Goal: Transaction & Acquisition: Purchase product/service

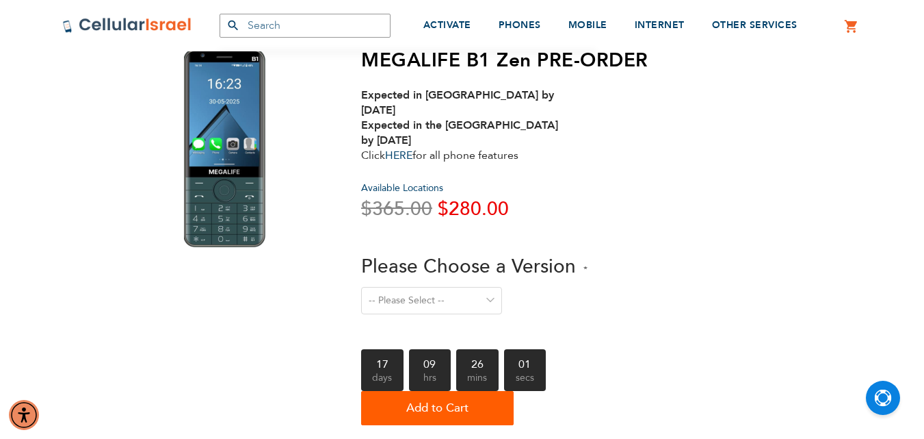
scroll to position [68, 0]
click at [473, 287] on select "-- Please Select -- Level 1. Filtered Email only Level 2. Email + Banking Level…" at bounding box center [431, 299] width 141 height 27
select select "Level 3. Special Yeshiva Plan"
click at [361, 286] on select "-- Please Select -- Level 1. Filtered Email only Level 2. Email + Banking Level…" at bounding box center [431, 299] width 141 height 27
click at [456, 286] on select "-- Please Select -- Level 1. Filtered Email only Level 2. Email + Banking Level…" at bounding box center [431, 299] width 141 height 27
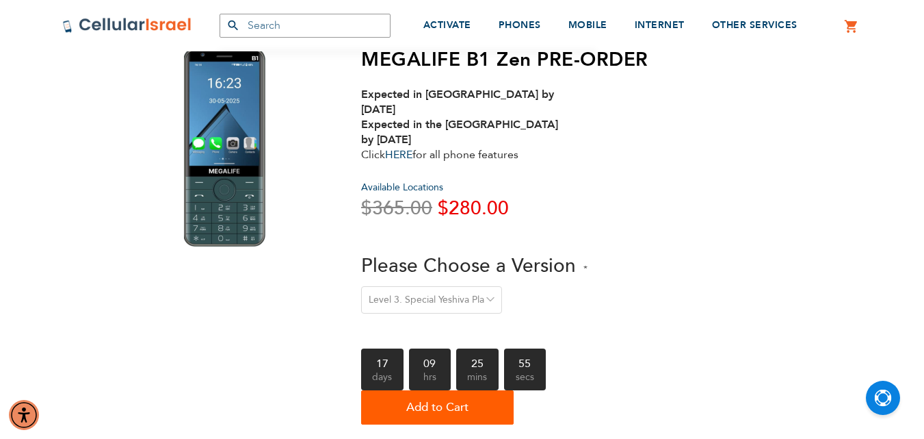
click at [583, 263] on label "Please Choose a Version" at bounding box center [474, 266] width 226 height 29
click at [502, 286] on select "-- Please Select -- Level 1. Filtered Email only Level 2. Email + Banking Level…" at bounding box center [431, 299] width 141 height 27
click at [485, 286] on select "-- Please Select -- Level 1. Filtered Email only Level 2. Email + Banking Level…" at bounding box center [431, 299] width 141 height 27
click at [361, 286] on select "-- Please Select -- Level 1. Filtered Email only Level 2. Email + Banking Level…" at bounding box center [431, 299] width 141 height 27
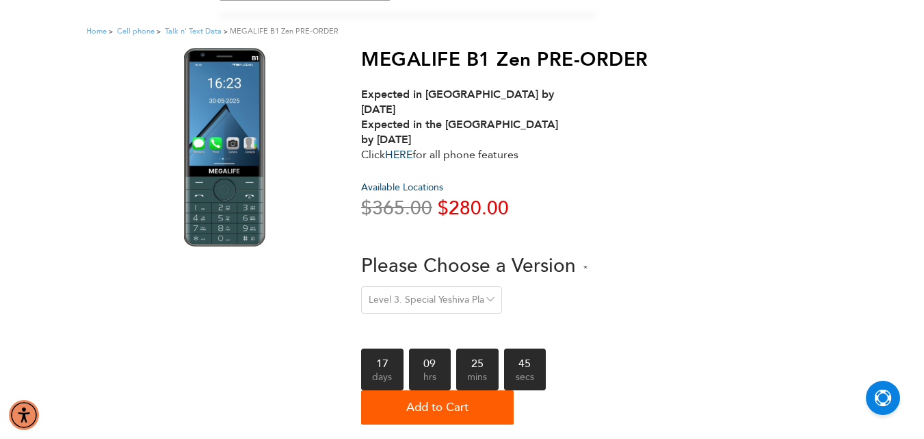
scroll to position [0, 0]
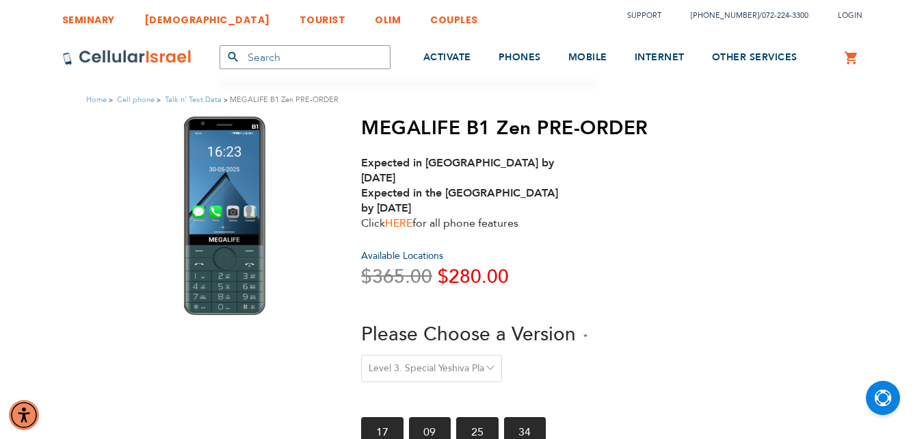
click at [395, 216] on link "HERE" at bounding box center [398, 223] width 27 height 15
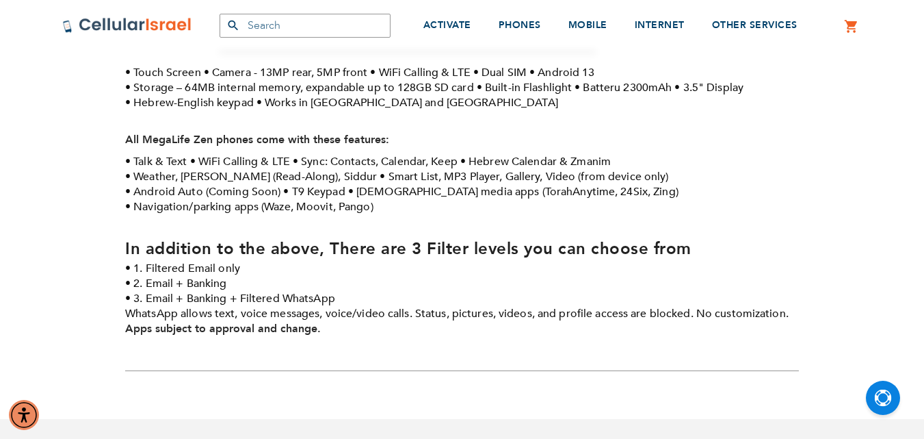
scroll to position [479, 0]
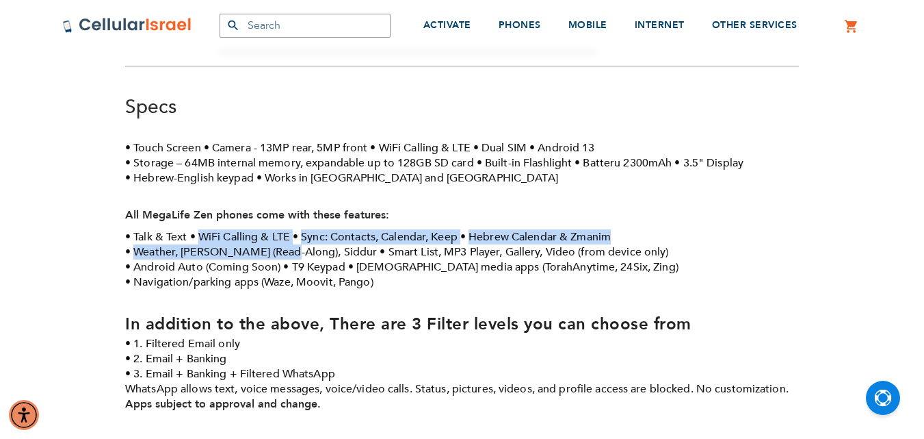
drag, startPoint x: 206, startPoint y: 222, endPoint x: 276, endPoint y: 241, distance: 72.2
click at [276, 241] on ul "Talk & Text WiFi Calling & LTE Sync: Contacts, Calendar, Keep Hebrew Calendar &…" at bounding box center [462, 259] width 674 height 60
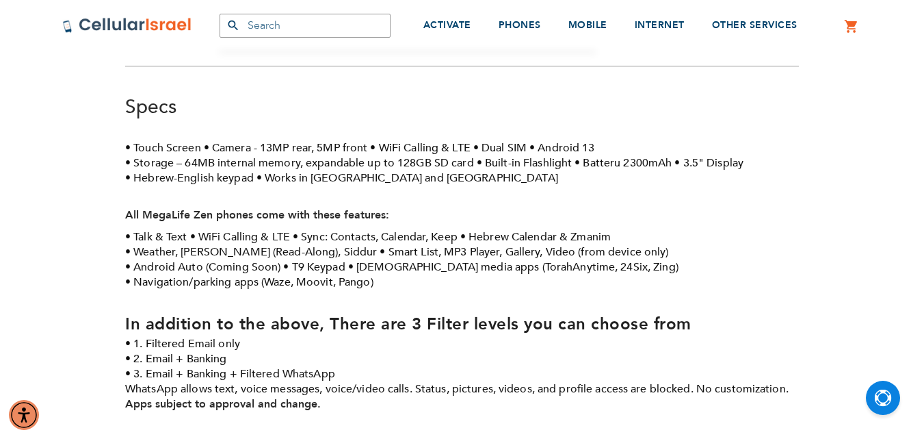
click at [352, 274] on li "Navigation/parking apps (Waze, Moovit, Pango)" at bounding box center [249, 281] width 248 height 15
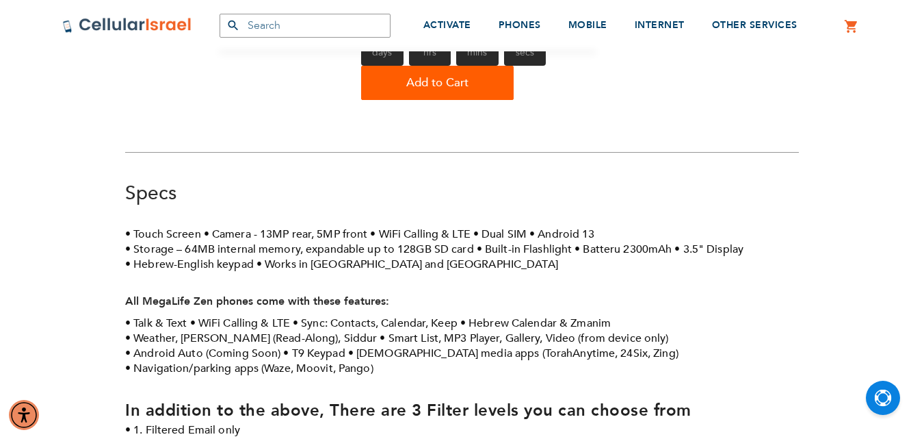
scroll to position [411, 0]
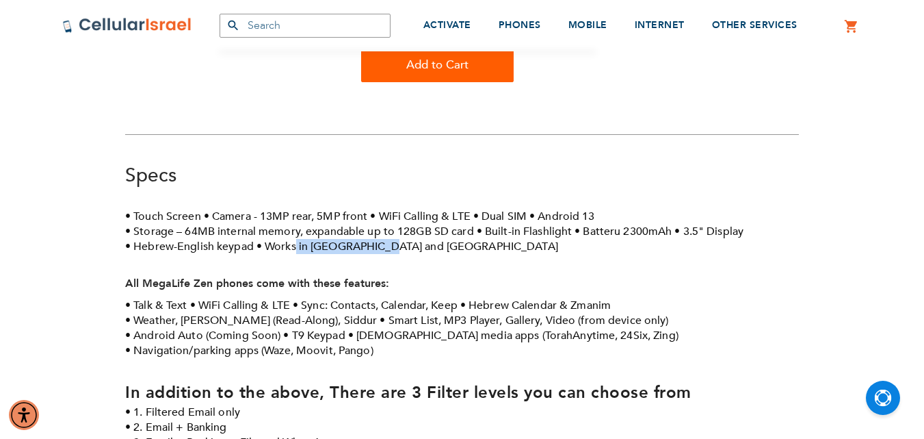
drag, startPoint x: 296, startPoint y: 231, endPoint x: 385, endPoint y: 237, distance: 88.5
click at [385, 237] on ul "Touch Screen Camera - 13MP rear, 5MP front WiFi Calling & LTE Dual SIM Android …" at bounding box center [462, 231] width 674 height 45
click at [364, 239] on li "Works in [GEOGRAPHIC_DATA] and [GEOGRAPHIC_DATA]" at bounding box center [408, 246] width 302 height 15
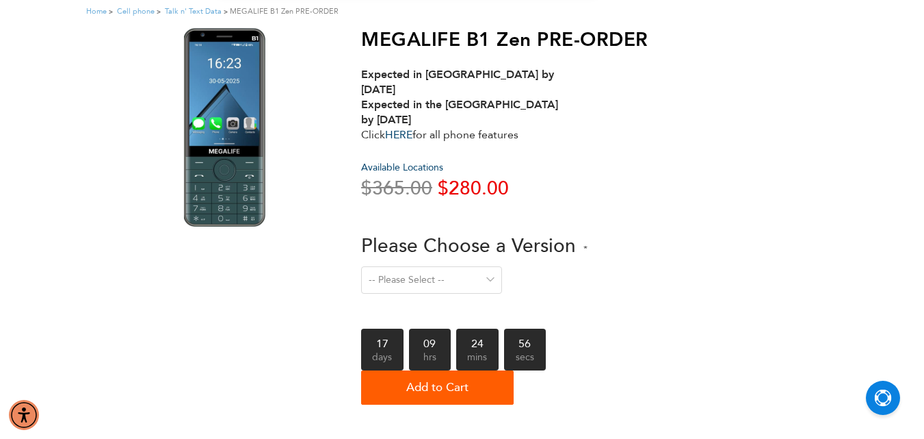
scroll to position [0, 0]
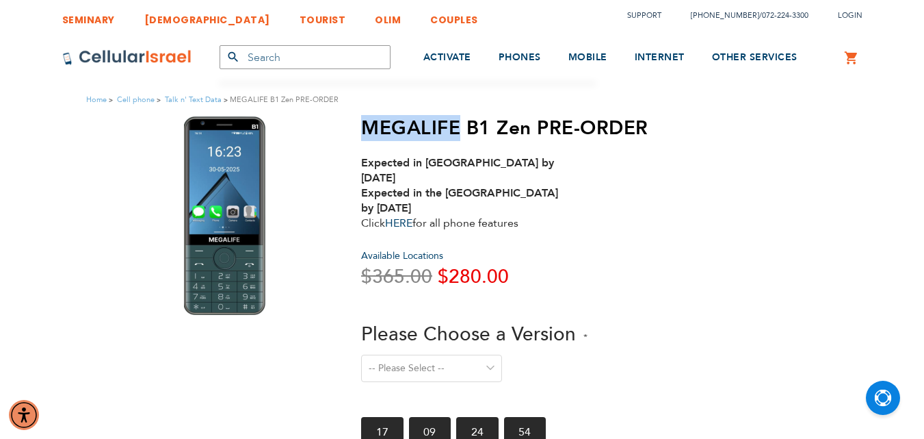
drag, startPoint x: 366, startPoint y: 130, endPoint x: 458, endPoint y: 128, distance: 92.4
click at [458, 128] on h1 "MEGALIFE B1 Zen PRE-ORDER" at bounding box center [504, 127] width 287 height 23
click at [489, 116] on h1 "MEGALIFE B1 Zen PRE-ORDER" at bounding box center [504, 127] width 287 height 23
drag, startPoint x: 490, startPoint y: 123, endPoint x: 389, endPoint y: 123, distance: 101.3
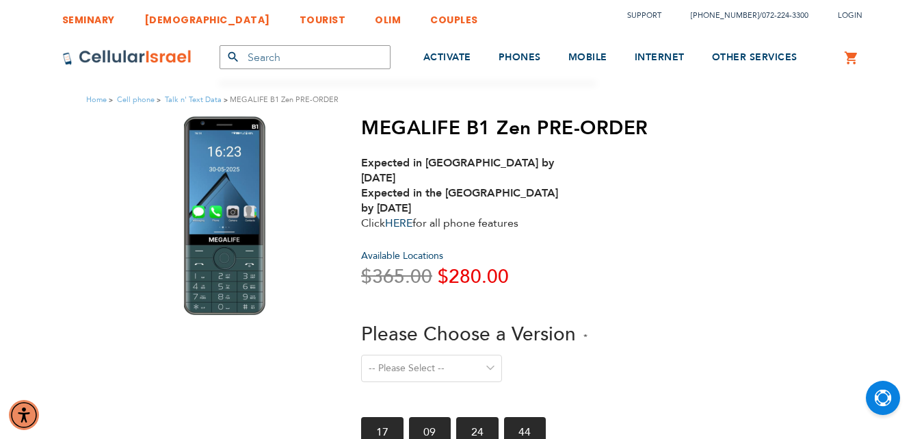
click at [393, 127] on h1 "MEGALIFE B1 Zen PRE-ORDER" at bounding box center [504, 127] width 287 height 23
click at [374, 127] on h1 "MEGALIFE B1 Zen PRE-ORDER" at bounding box center [504, 127] width 287 height 23
drag, startPoint x: 368, startPoint y: 127, endPoint x: 486, endPoint y: 134, distance: 117.9
click at [486, 134] on h1 "MEGALIFE B1 Zen PRE-ORDER" at bounding box center [504, 127] width 287 height 23
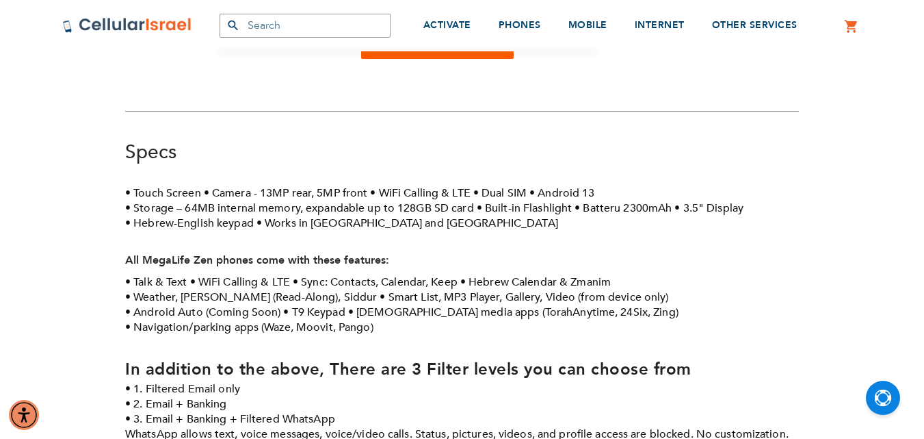
scroll to position [411, 0]
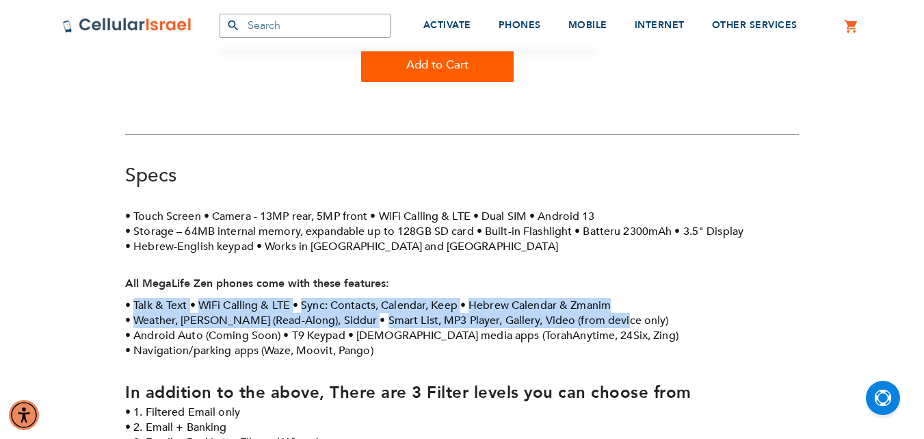
drag, startPoint x: 136, startPoint y: 296, endPoint x: 627, endPoint y: 306, distance: 491.3
click at [627, 306] on ul "Talk & Text WiFi Calling & LTE Sync: Contacts, Calendar, Keep Hebrew Calendar &…" at bounding box center [462, 328] width 674 height 60
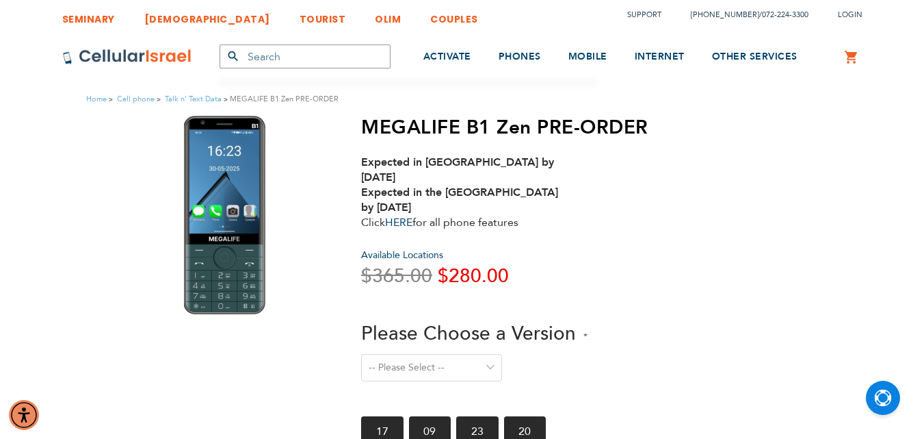
scroll to position [0, 0]
